Goal: Information Seeking & Learning: Learn about a topic

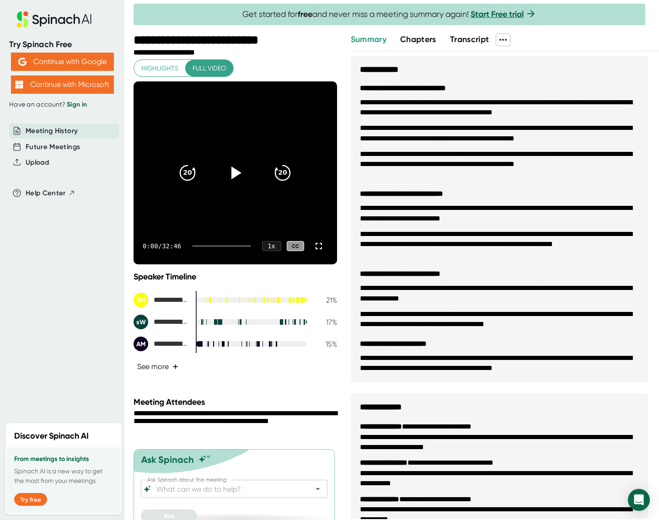
click at [162, 366] on button "See more +" at bounding box center [158, 367] width 48 height 16
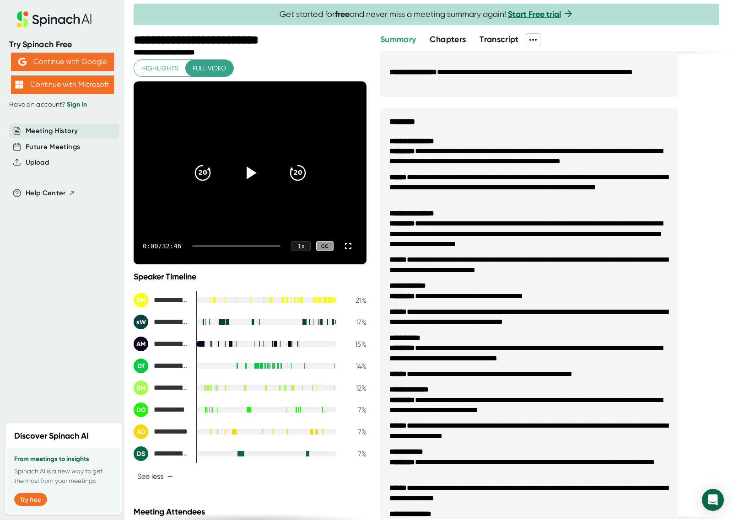
scroll to position [902, 0]
